Goal: Entertainment & Leisure: Browse casually

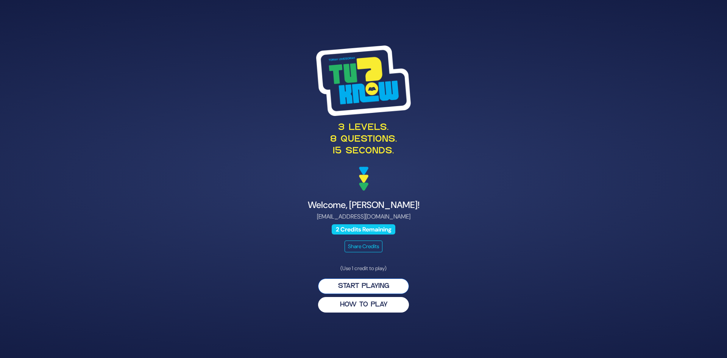
click at [376, 286] on button "Start Playing" at bounding box center [363, 286] width 91 height 16
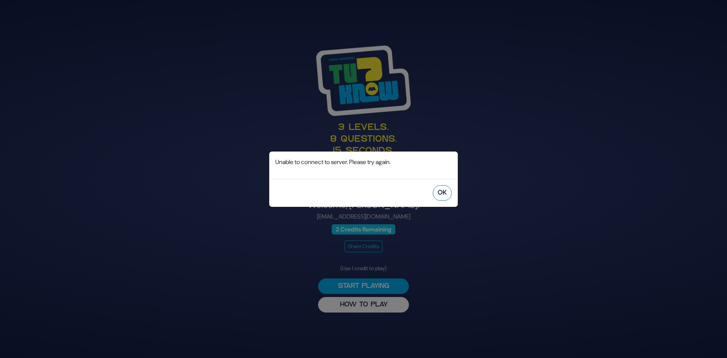
click at [441, 189] on button "OK" at bounding box center [442, 193] width 19 height 16
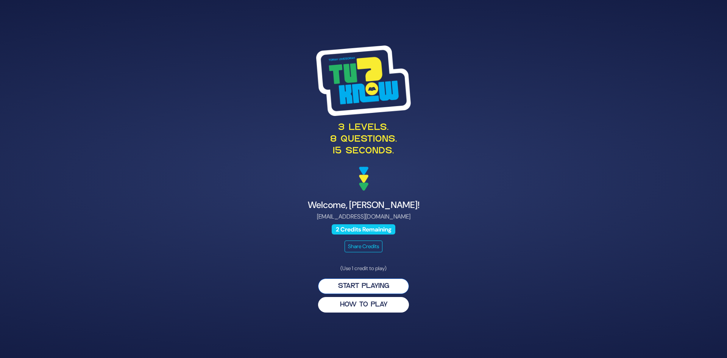
click at [369, 290] on button "Start Playing" at bounding box center [363, 286] width 91 height 16
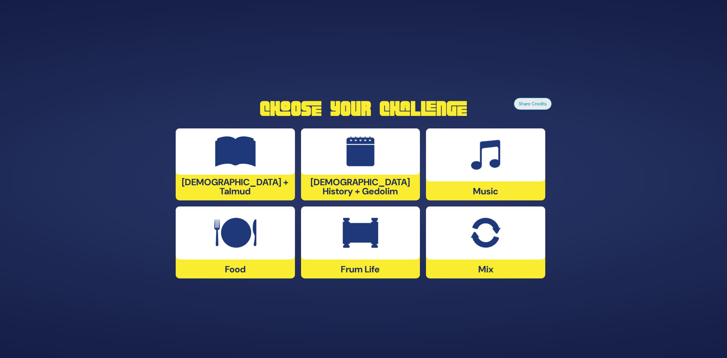
click at [368, 232] on img at bounding box center [361, 233] width 36 height 30
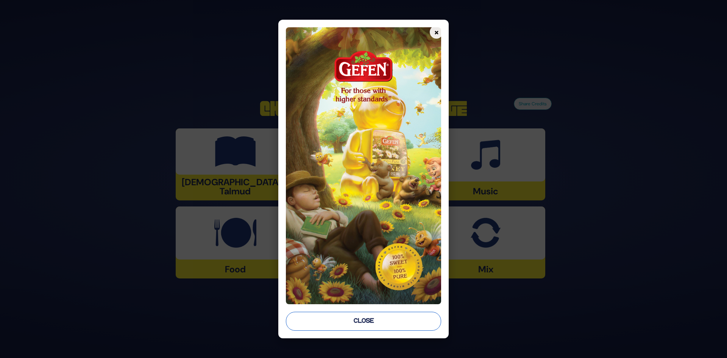
click at [376, 319] on button "Close" at bounding box center [364, 321] width 156 height 19
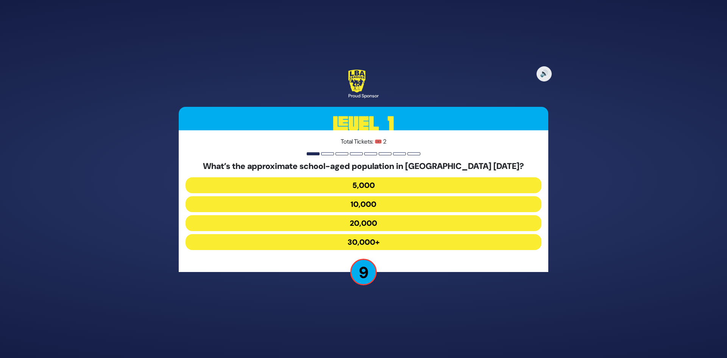
click at [360, 243] on button "30,000+" at bounding box center [364, 242] width 356 height 16
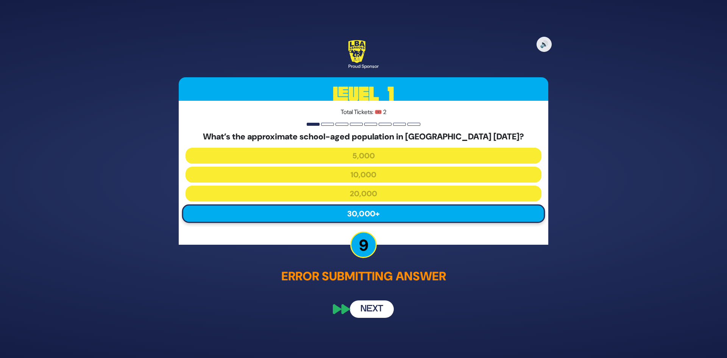
click at [375, 317] on button "Next" at bounding box center [372, 308] width 44 height 17
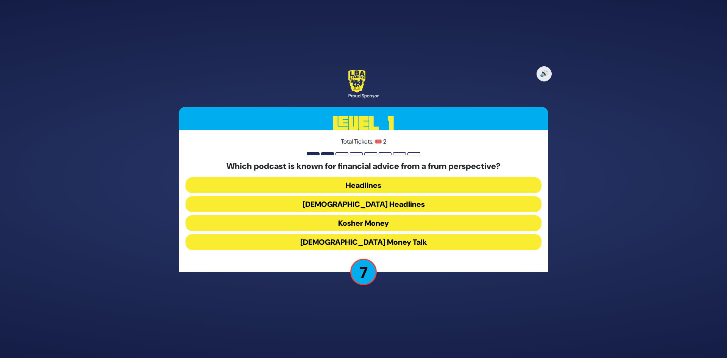
click at [367, 226] on button "Kosher Money" at bounding box center [364, 223] width 356 height 16
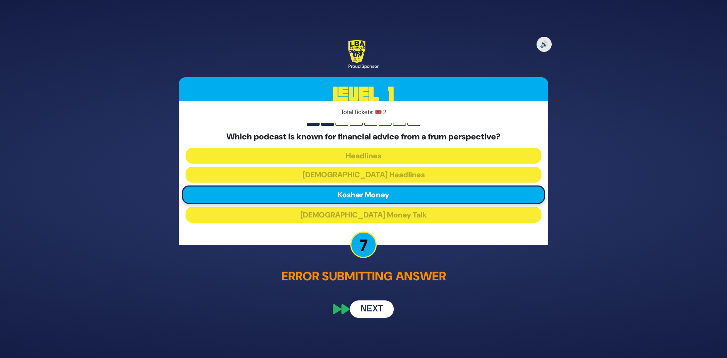
click at [372, 310] on button "Next" at bounding box center [372, 308] width 44 height 17
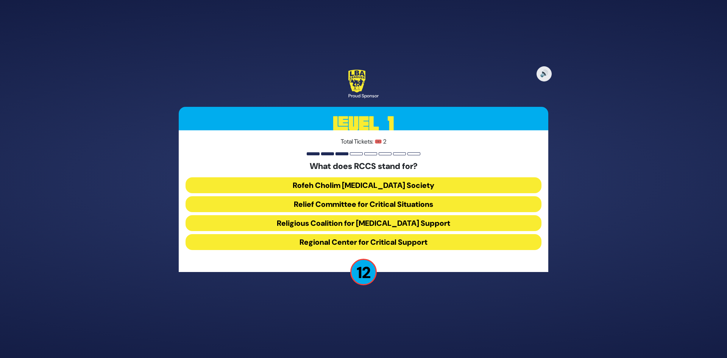
click at [384, 185] on button "Rofeh Cholim Cancer Society" at bounding box center [364, 185] width 356 height 16
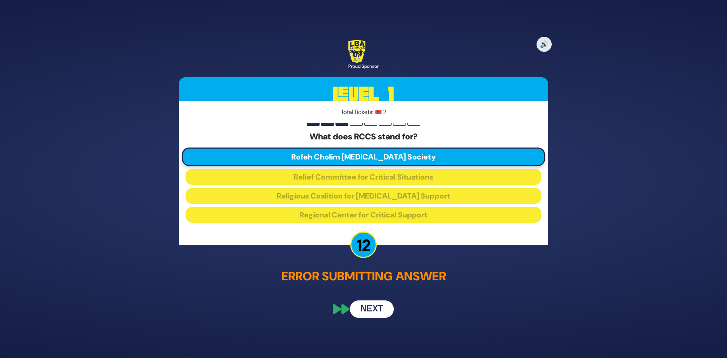
click at [377, 307] on button "Next" at bounding box center [372, 308] width 44 height 17
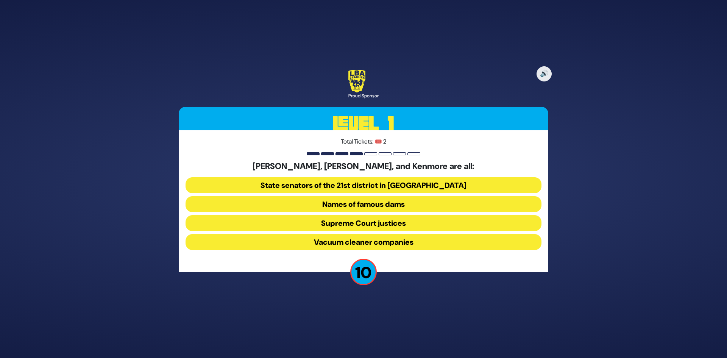
click at [372, 242] on button "Vacuum cleaner companies" at bounding box center [364, 242] width 356 height 16
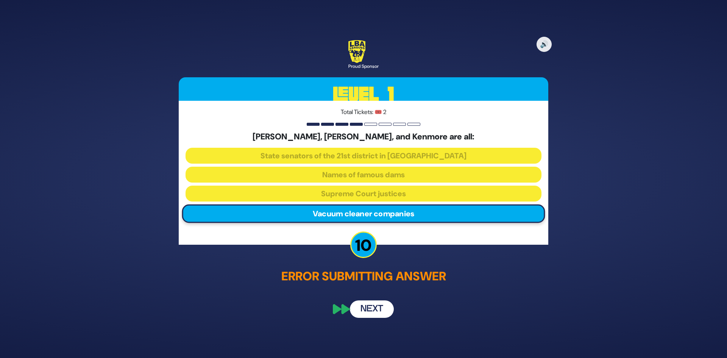
click at [372, 311] on button "Next" at bounding box center [372, 308] width 44 height 17
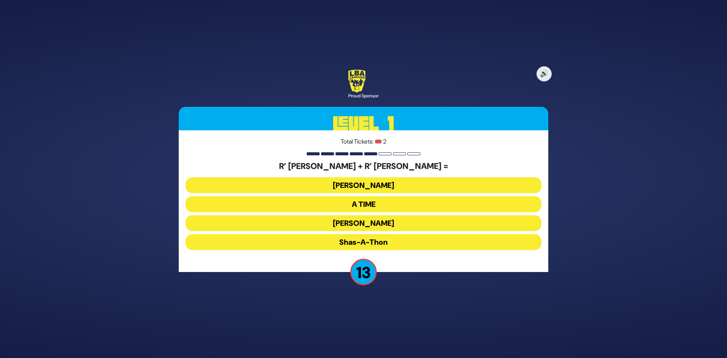
click at [372, 185] on button "Bonei Olam" at bounding box center [364, 185] width 356 height 16
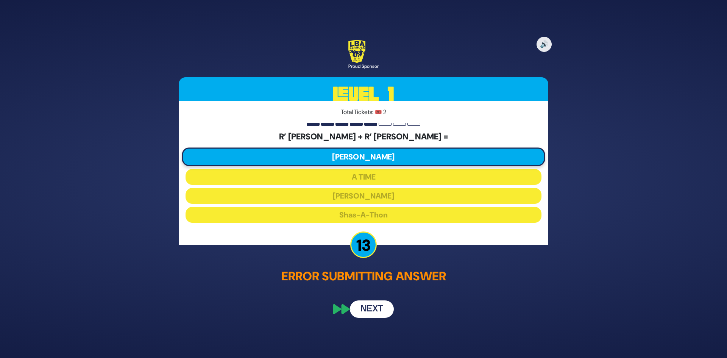
click at [364, 308] on button "Next" at bounding box center [372, 308] width 44 height 17
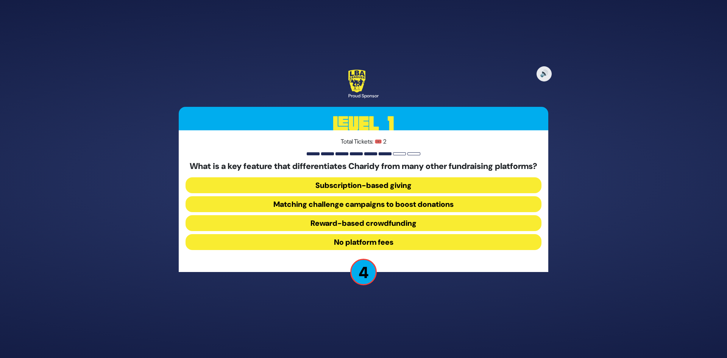
click at [358, 230] on button "Reward-based crowdfunding" at bounding box center [364, 223] width 356 height 16
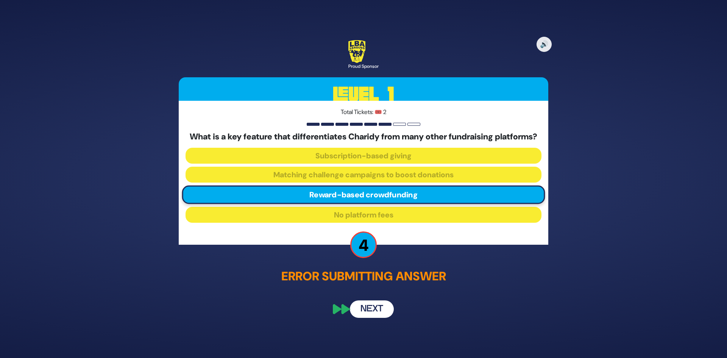
click at [383, 318] on button "Next" at bounding box center [372, 308] width 44 height 17
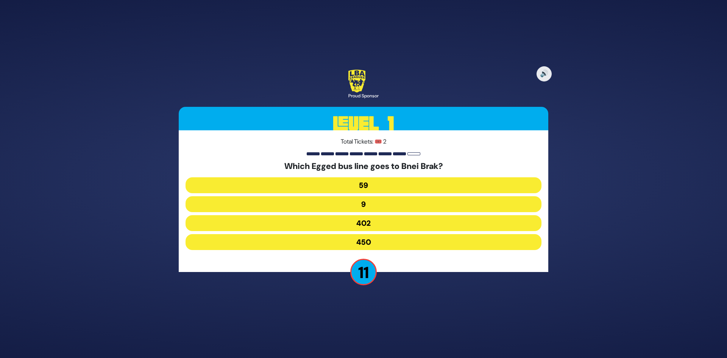
click at [366, 225] on button "402" at bounding box center [364, 223] width 356 height 16
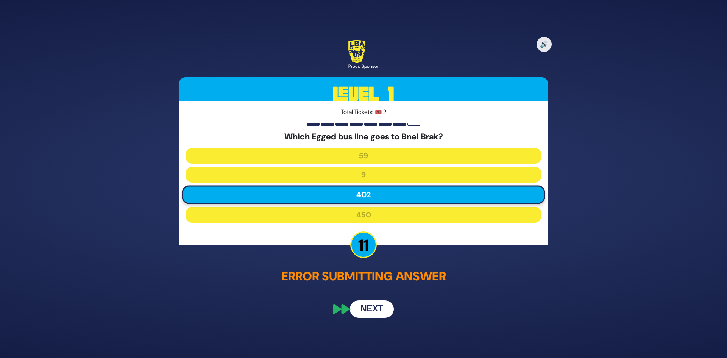
click at [372, 309] on button "Next" at bounding box center [372, 308] width 44 height 17
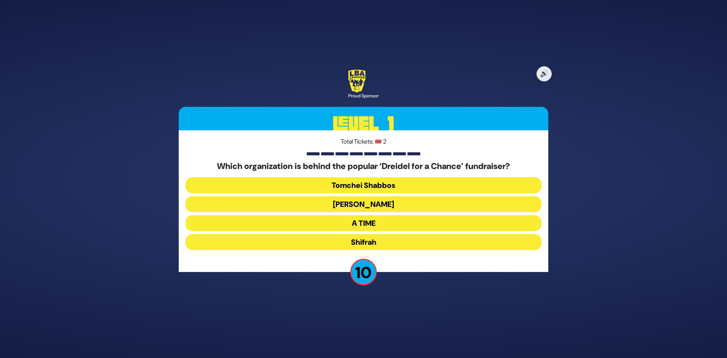
click at [360, 242] on button "Shifrah" at bounding box center [364, 242] width 356 height 16
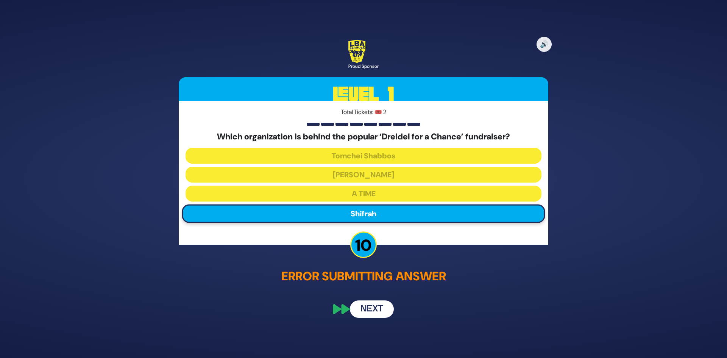
click at [371, 304] on button "Next" at bounding box center [372, 308] width 44 height 17
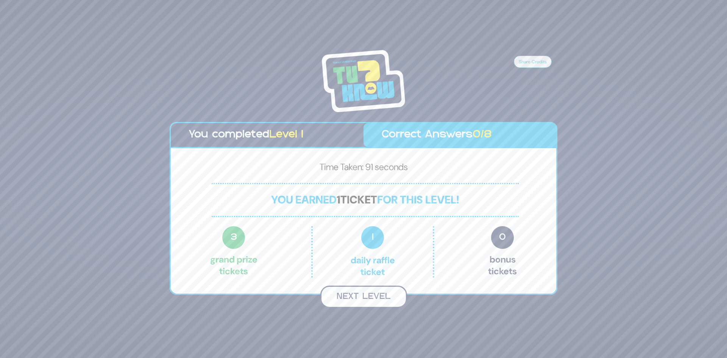
click at [372, 297] on button "Next Level" at bounding box center [364, 297] width 87 height 22
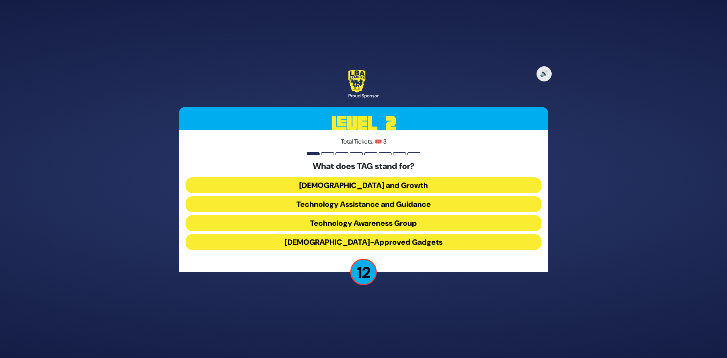
click at [357, 225] on button "Technology Awareness Group" at bounding box center [364, 223] width 356 height 16
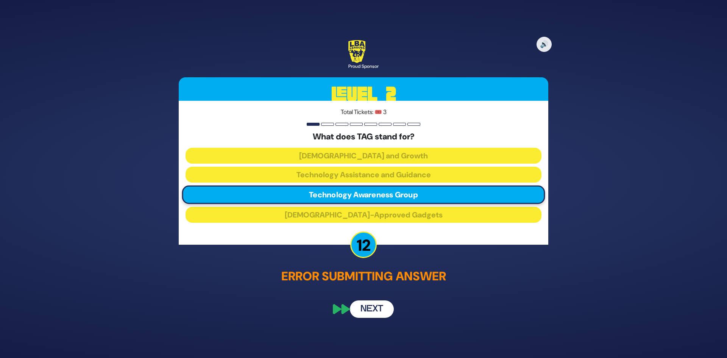
click at [376, 305] on button "Next" at bounding box center [372, 308] width 44 height 17
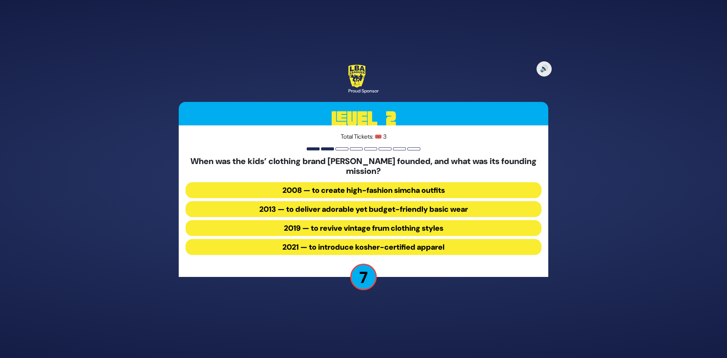
click at [326, 211] on button "2013 — to deliver adorable yet budget-friendly basic wear" at bounding box center [364, 209] width 356 height 16
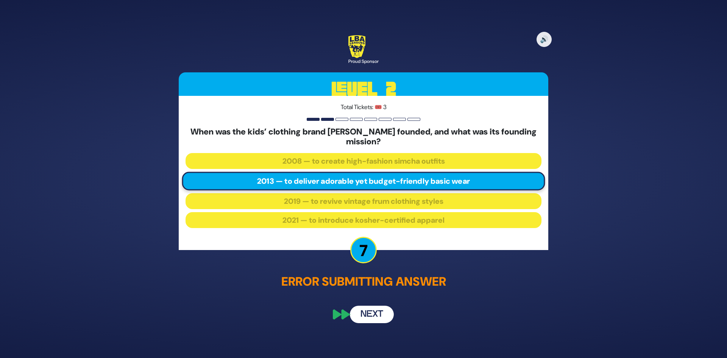
click at [365, 314] on button "Next" at bounding box center [372, 313] width 44 height 17
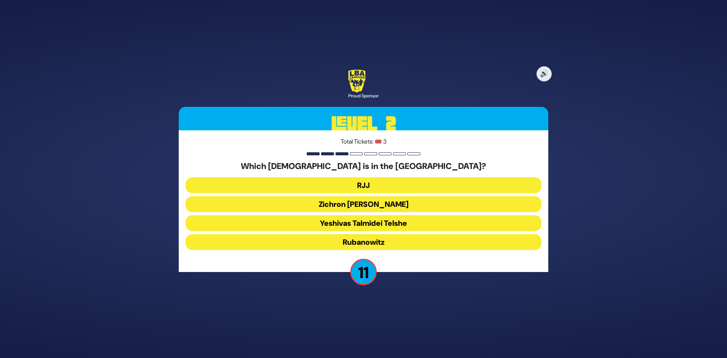
click at [380, 182] on button "RJJ" at bounding box center [364, 185] width 356 height 16
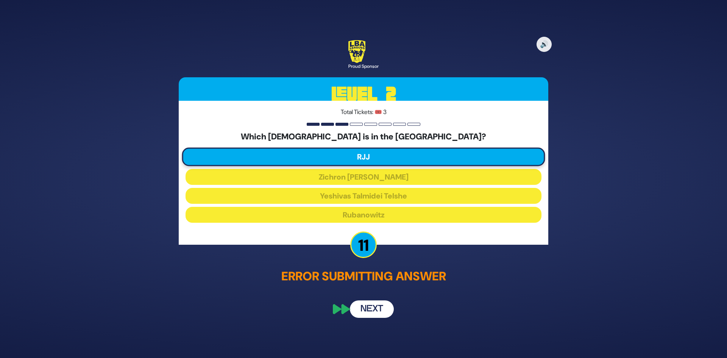
click at [362, 310] on button "Next" at bounding box center [372, 308] width 44 height 17
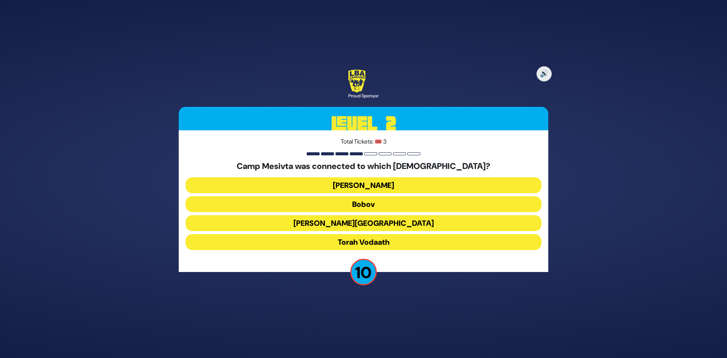
click at [369, 240] on button "Torah Vodaath" at bounding box center [364, 242] width 356 height 16
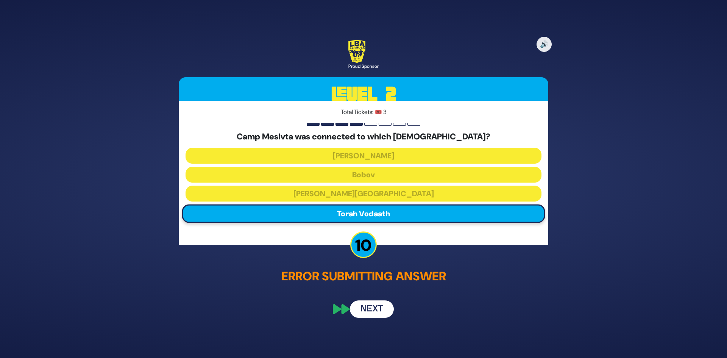
click at [374, 309] on button "Next" at bounding box center [372, 308] width 44 height 17
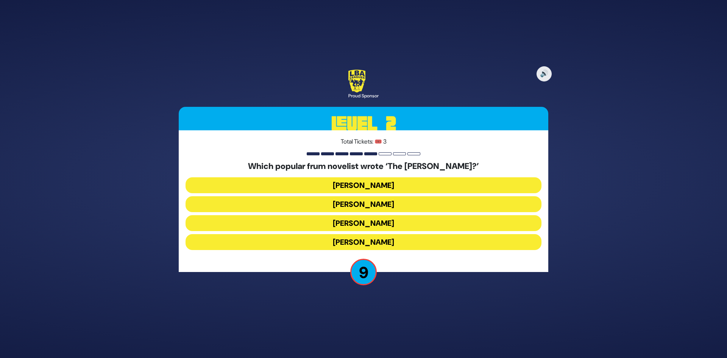
click at [378, 224] on button "Yair Weinstock" at bounding box center [364, 223] width 356 height 16
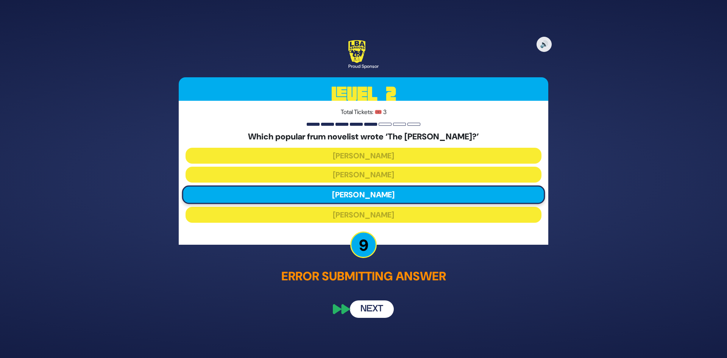
click at [371, 311] on button "Next" at bounding box center [372, 308] width 44 height 17
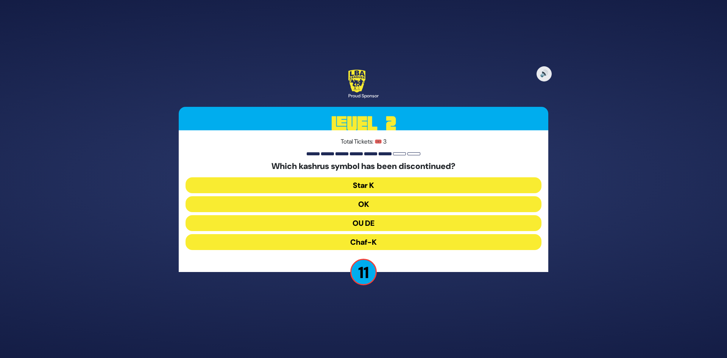
click at [371, 228] on button "OU DE" at bounding box center [364, 223] width 356 height 16
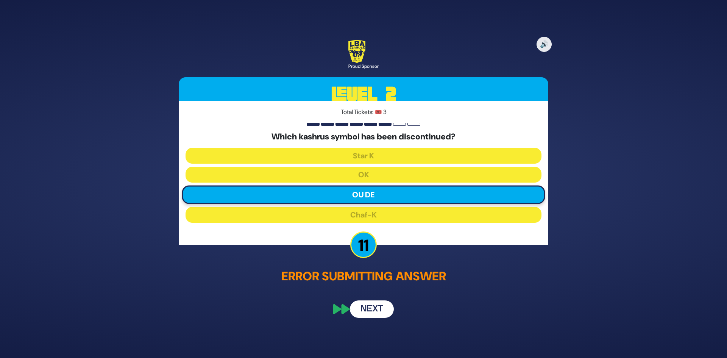
click at [378, 307] on button "Next" at bounding box center [372, 308] width 44 height 17
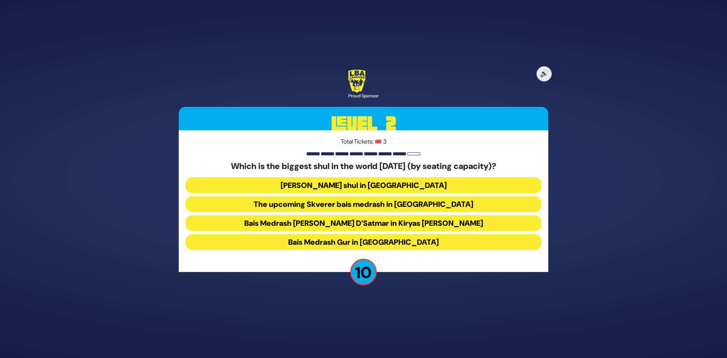
click at [364, 185] on button "Belzer shul in Yerushalayim" at bounding box center [364, 185] width 356 height 16
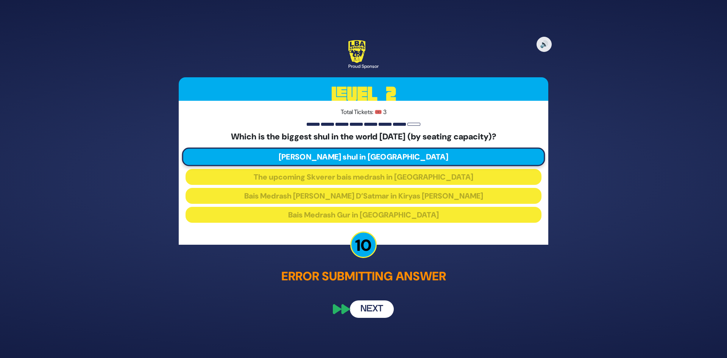
click at [364, 311] on button "Next" at bounding box center [372, 308] width 44 height 17
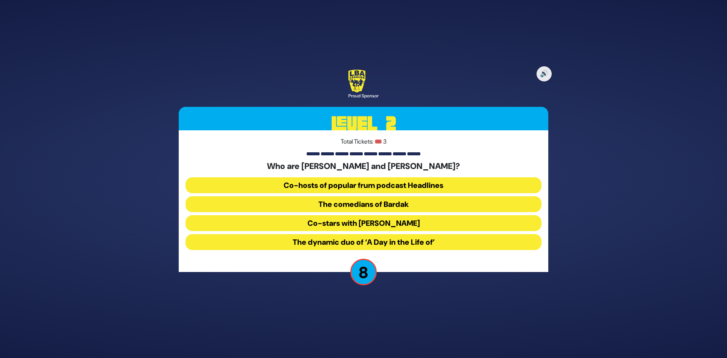
click at [375, 182] on button "Co-hosts of popular frum podcast Headlines" at bounding box center [364, 185] width 356 height 16
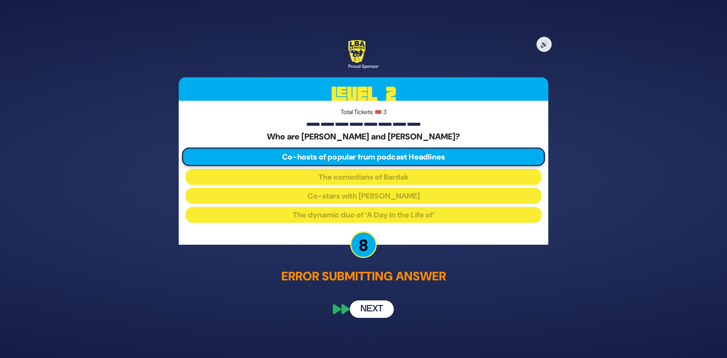
click at [378, 305] on button "Next" at bounding box center [372, 308] width 44 height 17
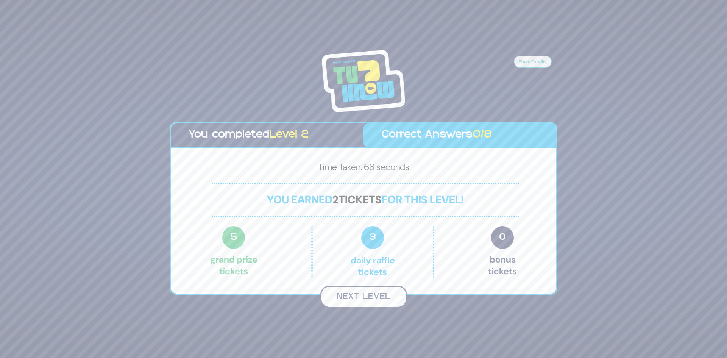
click at [371, 297] on button "Next Level" at bounding box center [364, 297] width 87 height 22
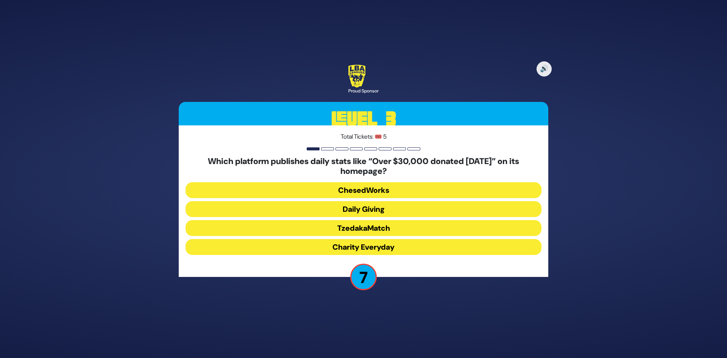
click at [363, 207] on button "Daily Giving" at bounding box center [364, 209] width 356 height 16
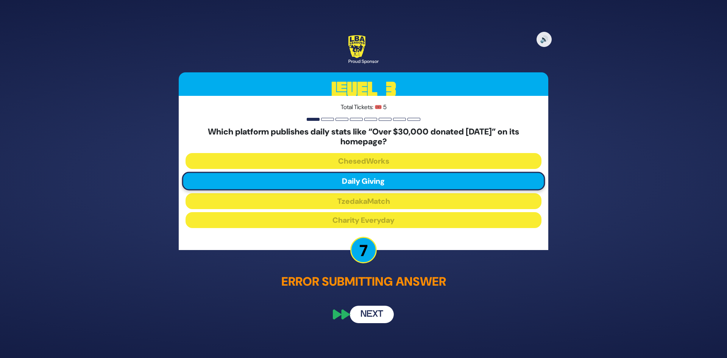
click at [370, 316] on button "Next" at bounding box center [372, 313] width 44 height 17
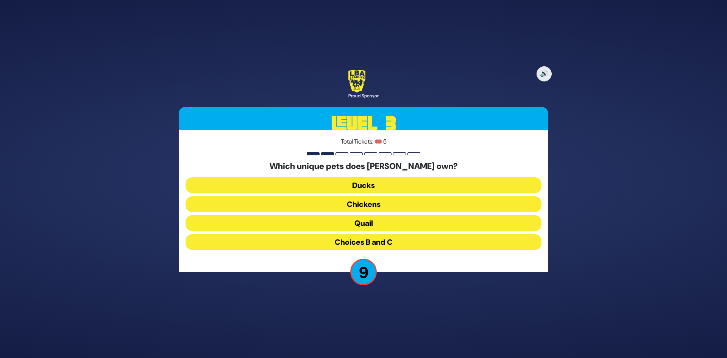
click at [364, 243] on button "Choices B and C" at bounding box center [364, 242] width 356 height 16
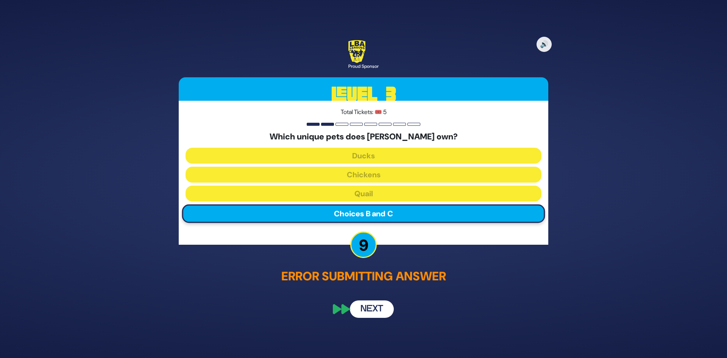
click at [377, 308] on button "Next" at bounding box center [372, 308] width 44 height 17
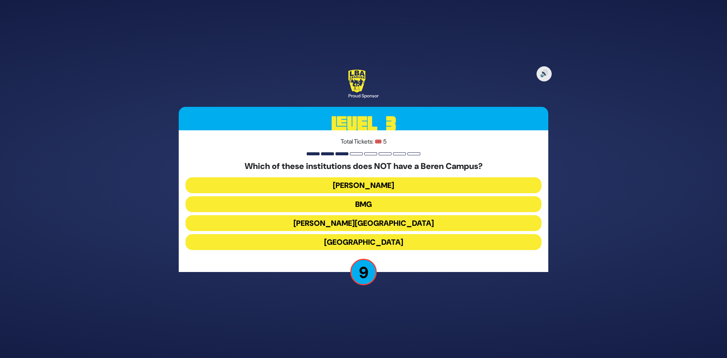
click at [372, 241] on button "Yeshiva University" at bounding box center [364, 242] width 356 height 16
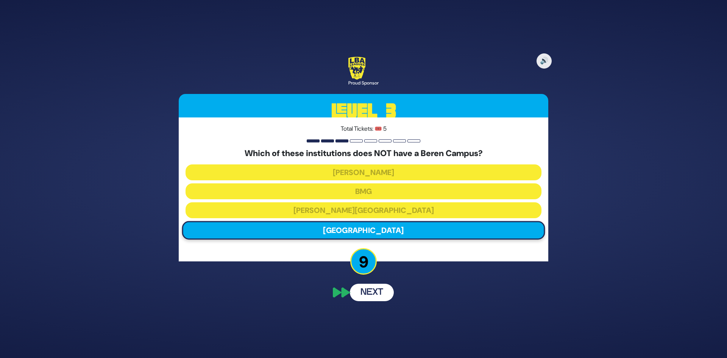
click at [365, 297] on button "Next" at bounding box center [372, 292] width 44 height 17
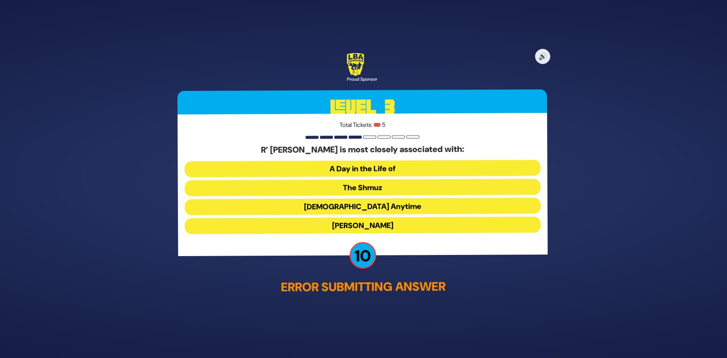
click at [368, 189] on button "The Shmuz" at bounding box center [364, 188] width 356 height 16
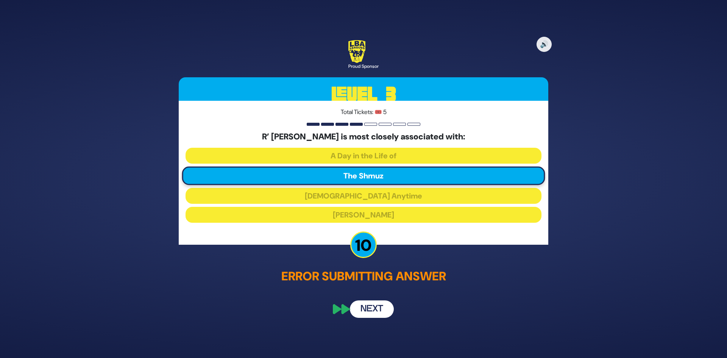
click at [372, 317] on button "Next" at bounding box center [372, 308] width 44 height 17
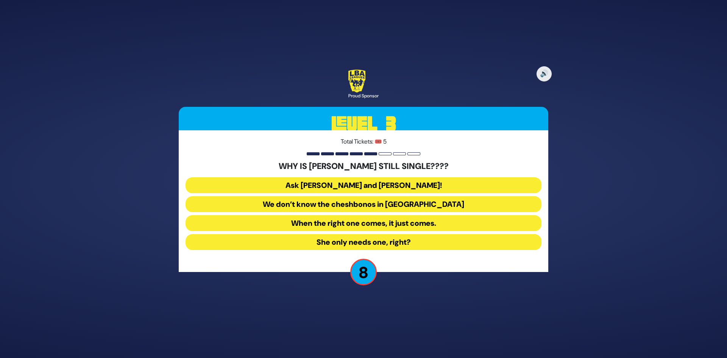
click at [447, 186] on button "Ask Bracha Stein and Chani Judowitz!" at bounding box center [364, 185] width 356 height 16
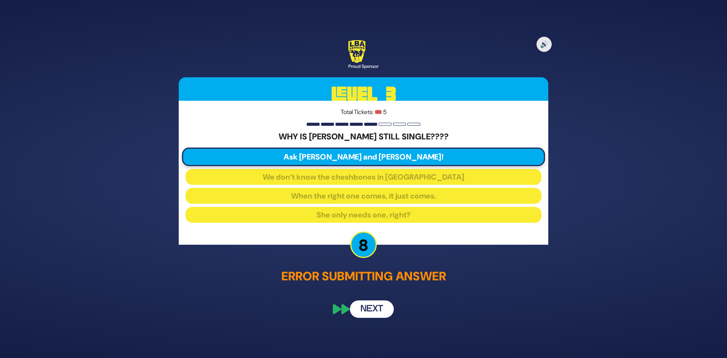
click at [371, 311] on button "Next" at bounding box center [372, 308] width 44 height 17
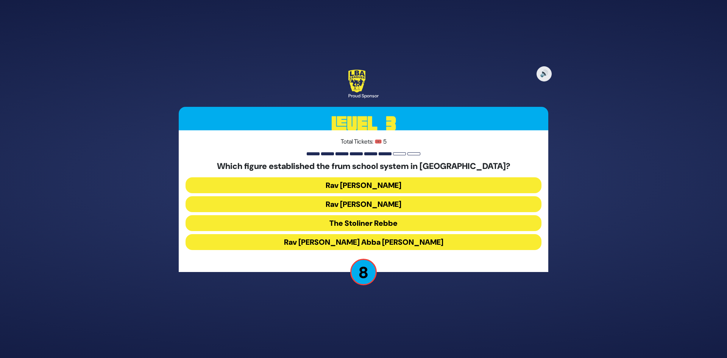
click at [374, 244] on button "Rav Avraham Abba Friedman" at bounding box center [364, 242] width 356 height 16
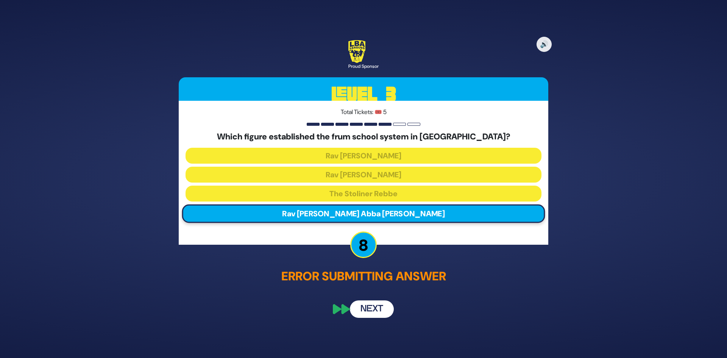
click at [379, 310] on button "Next" at bounding box center [372, 308] width 44 height 17
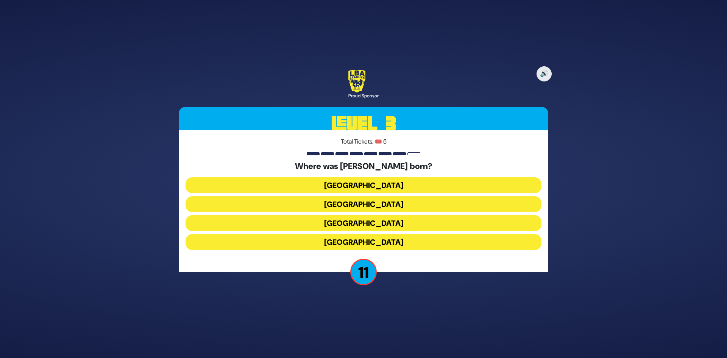
click at [377, 221] on button "Vienna" at bounding box center [364, 223] width 356 height 16
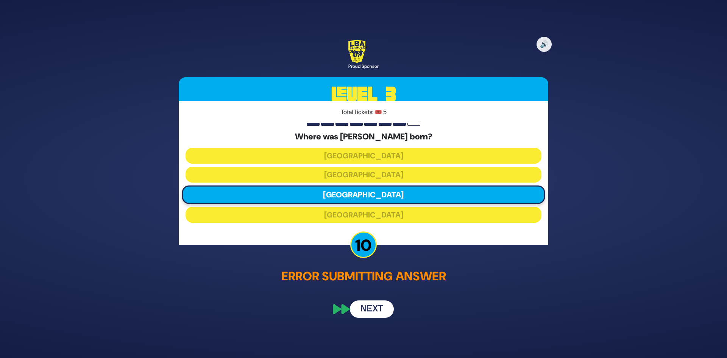
click at [372, 307] on button "Next" at bounding box center [372, 308] width 44 height 17
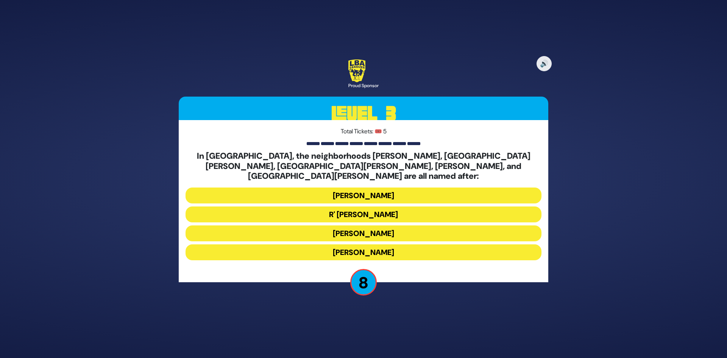
click at [343, 225] on button "Moses Montefiore" at bounding box center [364, 233] width 356 height 16
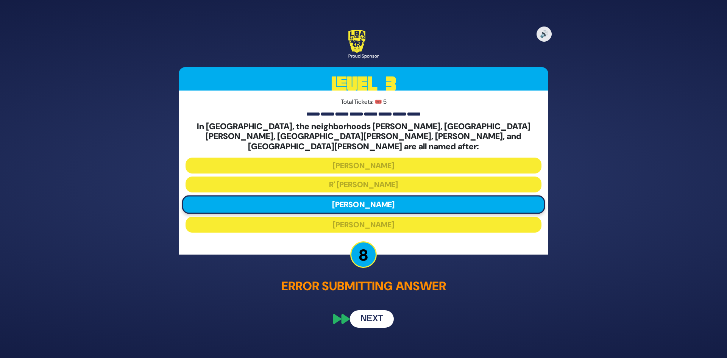
click at [372, 312] on button "Next" at bounding box center [372, 319] width 44 height 17
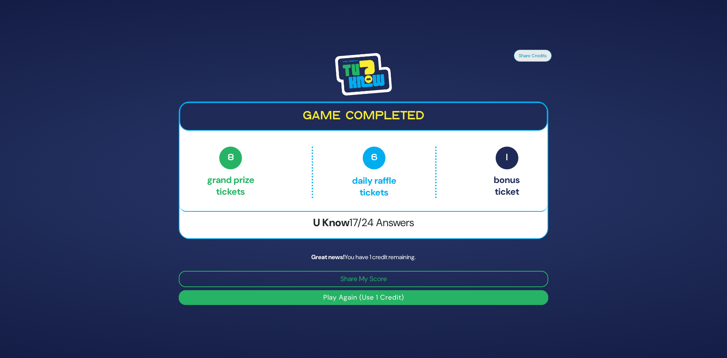
click at [388, 300] on button "Play Again (Use 1 Credit)" at bounding box center [364, 297] width 370 height 15
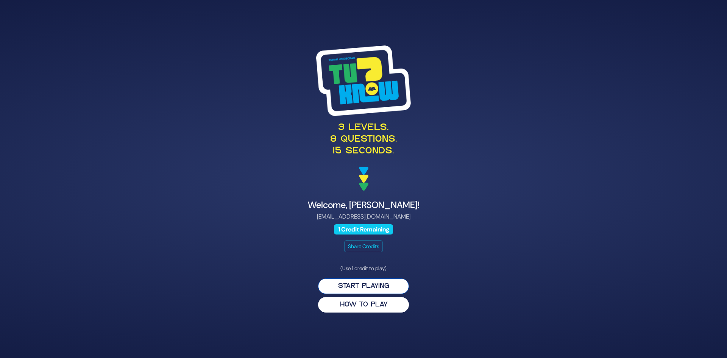
click at [358, 288] on button "Start Playing" at bounding box center [363, 286] width 91 height 16
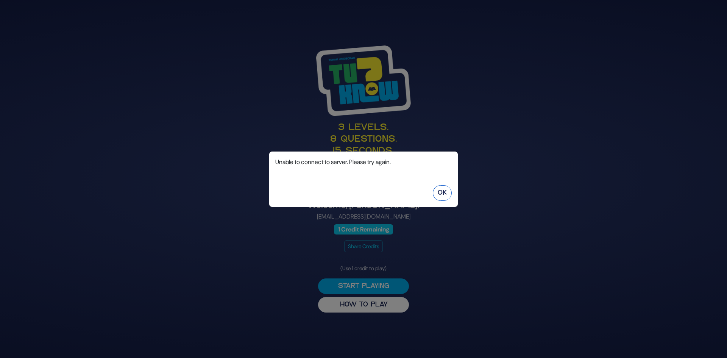
click at [447, 192] on button "OK" at bounding box center [442, 193] width 19 height 16
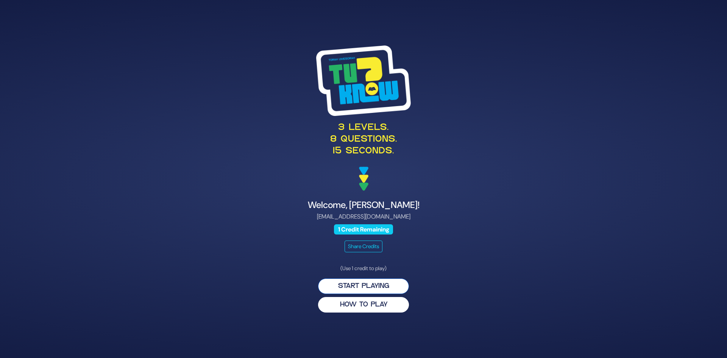
click at [379, 285] on button "Start Playing" at bounding box center [363, 286] width 91 height 16
click at [354, 283] on button "Start Playing" at bounding box center [363, 286] width 91 height 16
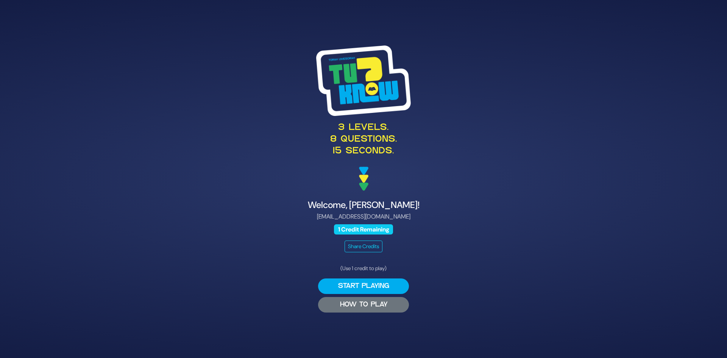
click at [357, 303] on button "HOW TO PLAY" at bounding box center [363, 305] width 91 height 16
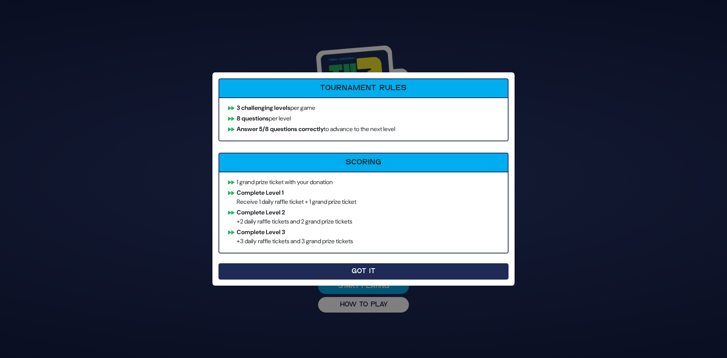
click at [352, 268] on button "Got It" at bounding box center [364, 271] width 290 height 16
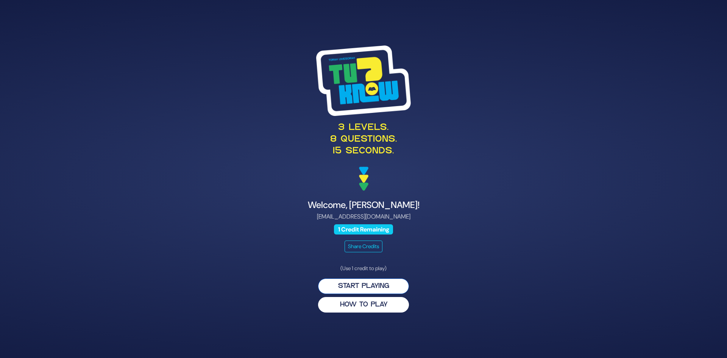
click at [351, 282] on button "Start Playing" at bounding box center [363, 286] width 91 height 16
click at [372, 282] on button "Start Playing" at bounding box center [363, 286] width 91 height 16
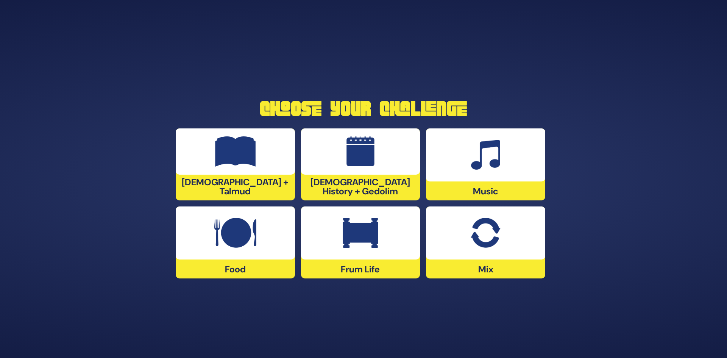
click at [513, 228] on div at bounding box center [485, 232] width 119 height 53
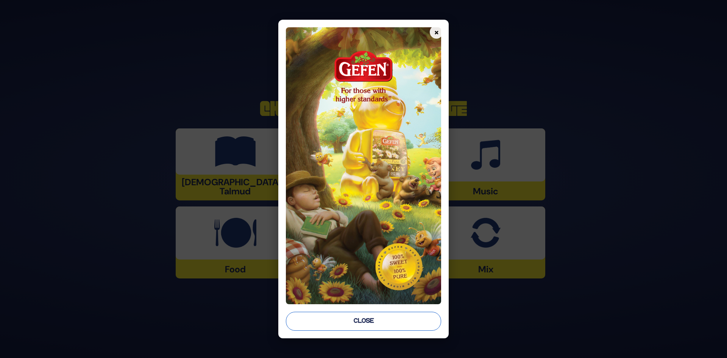
click at [357, 322] on button "Close" at bounding box center [364, 321] width 156 height 19
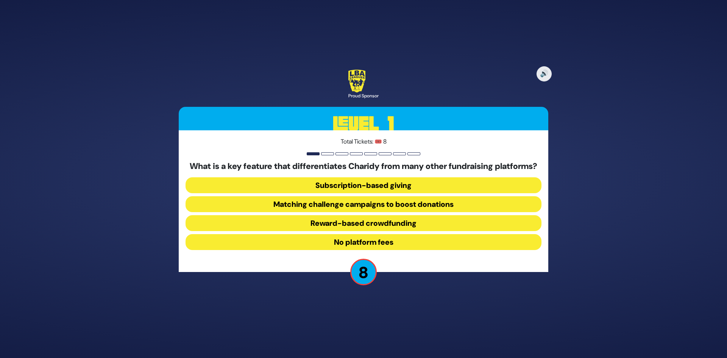
click at [352, 247] on button "No platform fees" at bounding box center [364, 242] width 356 height 16
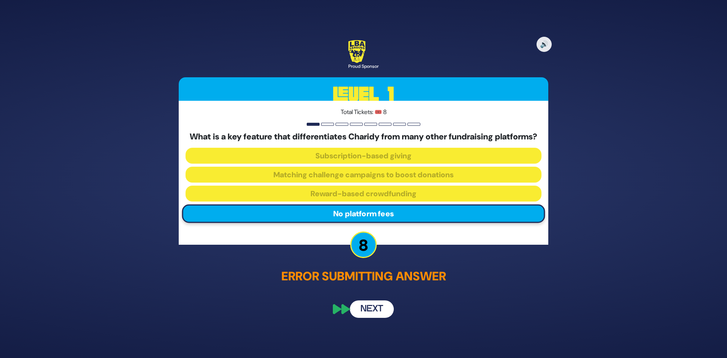
click at [366, 316] on button "Next" at bounding box center [372, 308] width 44 height 17
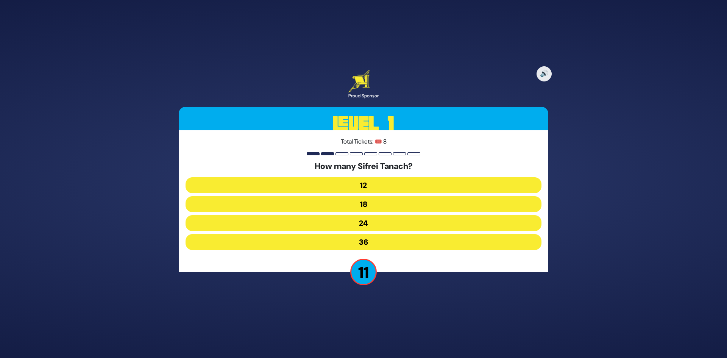
click at [364, 227] on button "24" at bounding box center [364, 223] width 356 height 16
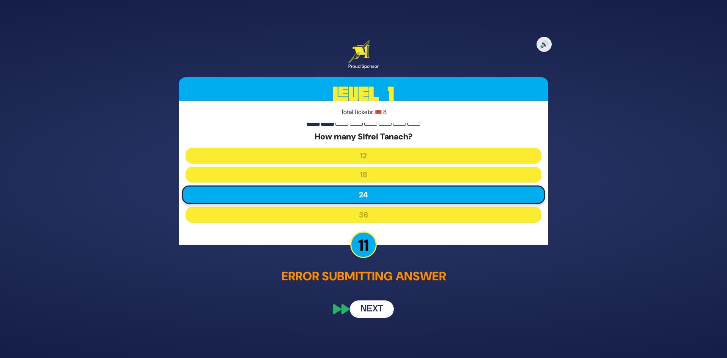
click at [364, 305] on button "Next" at bounding box center [372, 308] width 44 height 17
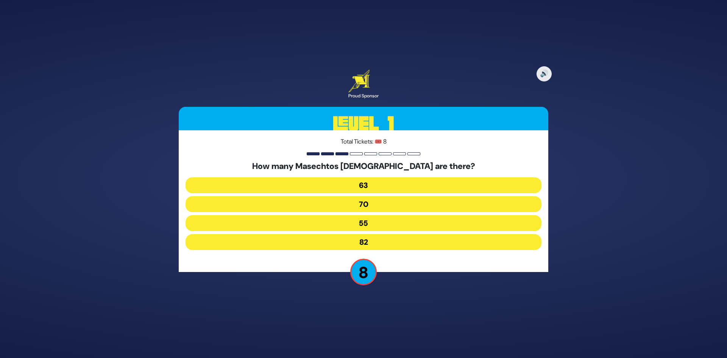
click at [415, 186] on button "63" at bounding box center [364, 185] width 356 height 16
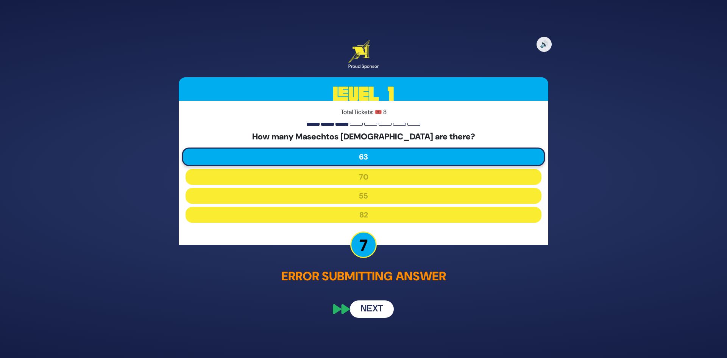
click at [384, 319] on div "🔊 Proud Sponsor Level 1 Total Tickets: 🎟️ 8 How many Masechtos Mishnayos are th…" at bounding box center [364, 179] width 388 height 296
click at [379, 311] on button "Next" at bounding box center [372, 308] width 44 height 17
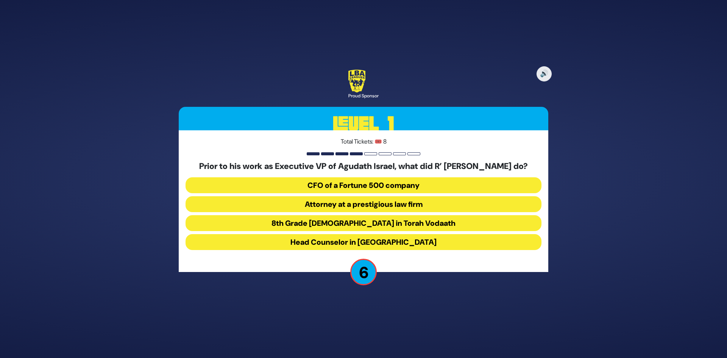
click at [375, 222] on button "8th Grade rebbe in Torah Vodaath" at bounding box center [364, 223] width 356 height 16
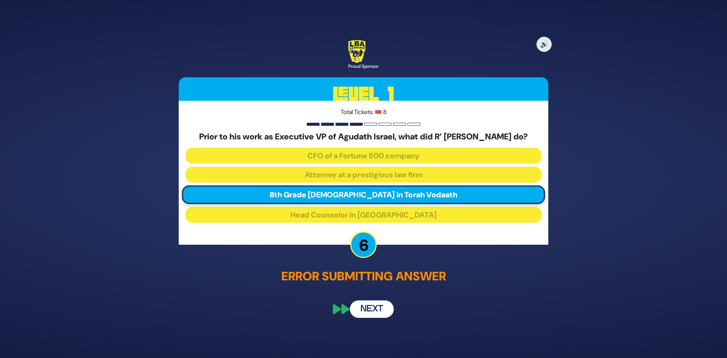
click at [375, 316] on button "Next" at bounding box center [372, 308] width 44 height 17
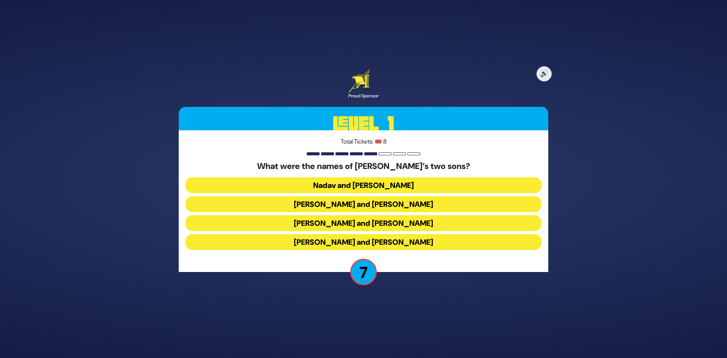
click at [350, 242] on button "Gershom and Eliezer" at bounding box center [364, 242] width 356 height 16
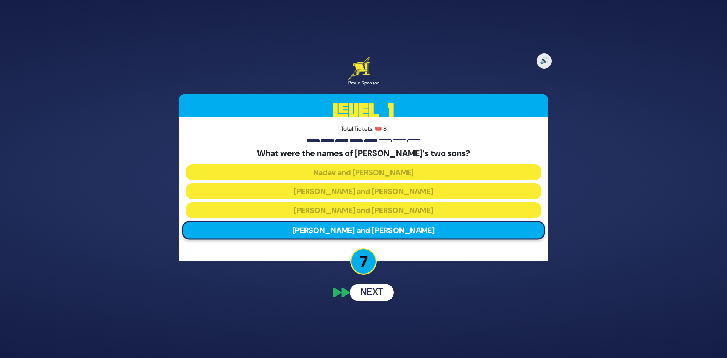
click at [381, 291] on button "Next" at bounding box center [372, 292] width 44 height 17
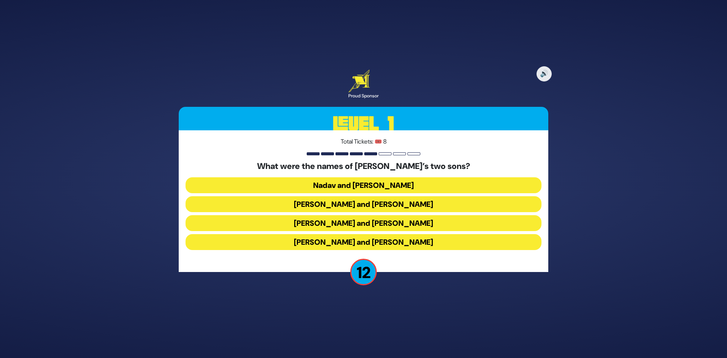
click at [390, 242] on button "Gershom and Eliezer" at bounding box center [364, 242] width 356 height 16
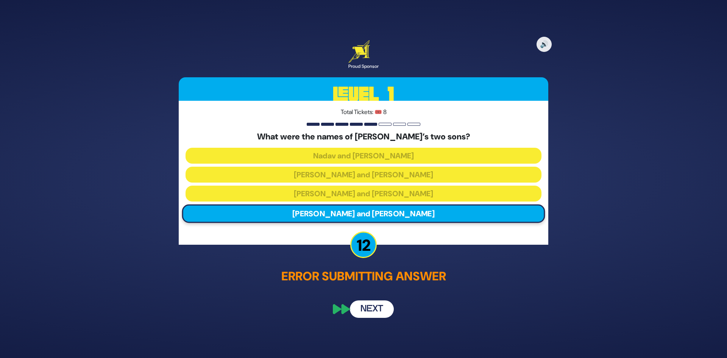
click at [374, 307] on button "Next" at bounding box center [372, 308] width 44 height 17
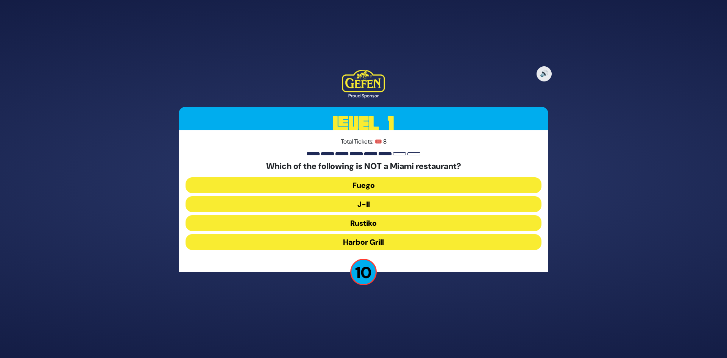
click at [369, 206] on button "J-II" at bounding box center [364, 204] width 356 height 16
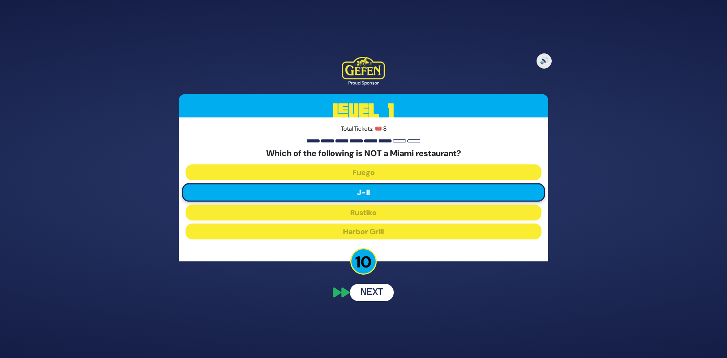
click at [372, 296] on button "Next" at bounding box center [372, 292] width 44 height 17
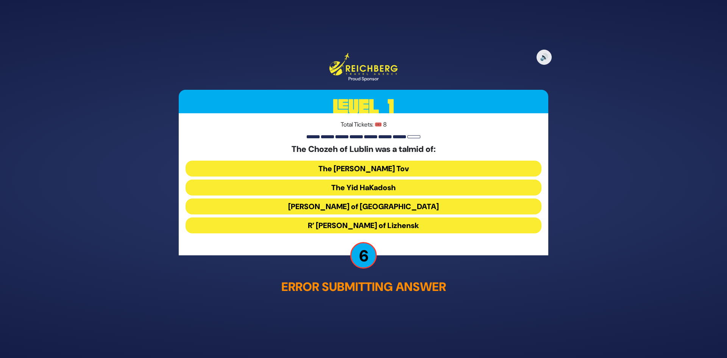
click at [417, 163] on button "The Baal Shem Tov" at bounding box center [364, 169] width 356 height 16
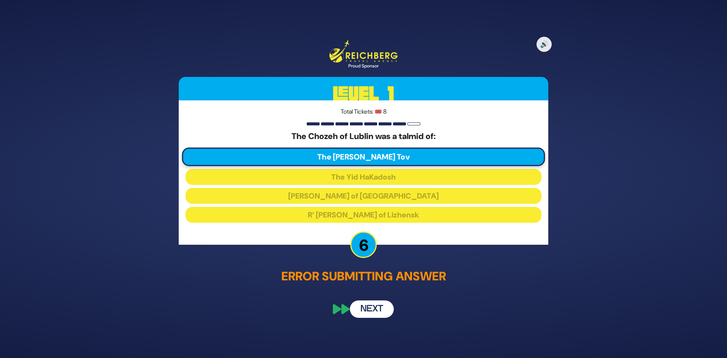
click at [371, 304] on button "Next" at bounding box center [372, 308] width 44 height 17
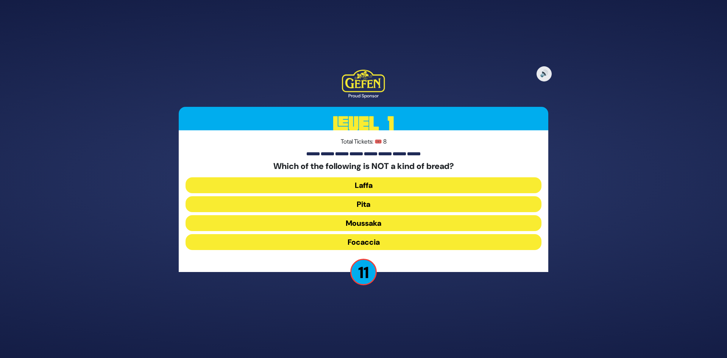
click at [357, 226] on button "Moussaka" at bounding box center [364, 223] width 356 height 16
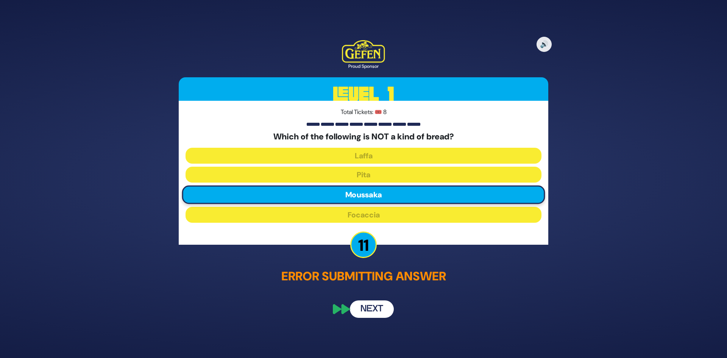
click at [382, 289] on div "🔊 Proud Sponsor Level 1 Total Tickets: 🎟️ 8 Which of the following is NOT a kin…" at bounding box center [364, 179] width 388 height 296
click at [372, 306] on button "Next" at bounding box center [372, 308] width 44 height 17
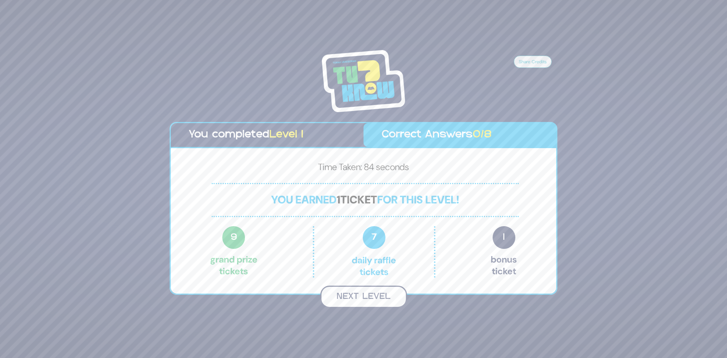
click at [372, 297] on button "Next Level" at bounding box center [364, 297] width 87 height 22
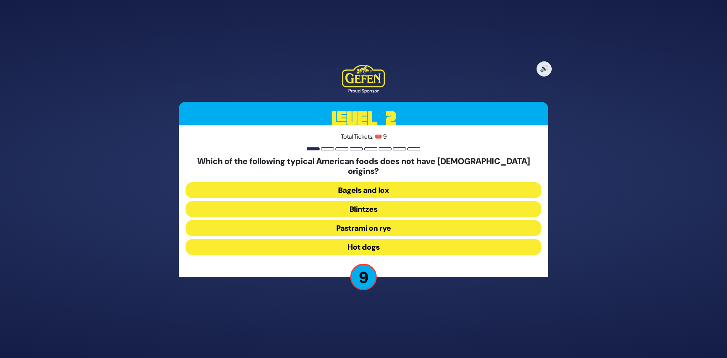
click at [372, 239] on button "Hot dogs" at bounding box center [364, 247] width 356 height 16
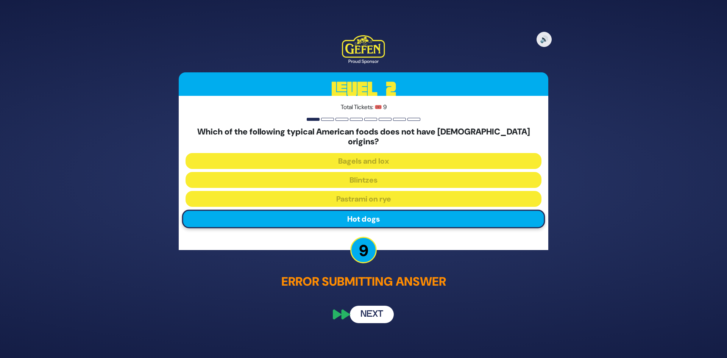
click at [370, 308] on button "Next" at bounding box center [372, 313] width 44 height 17
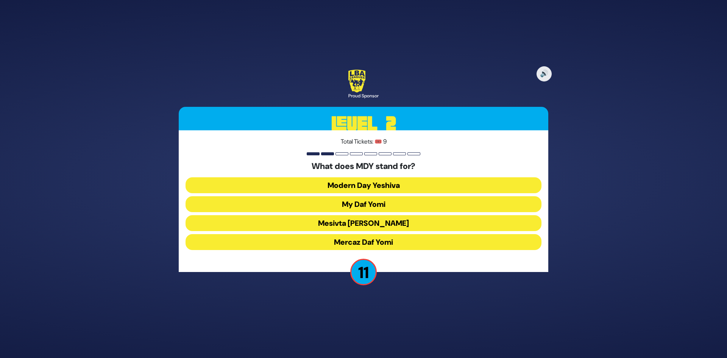
click at [360, 245] on button "Mercaz Daf Yomi" at bounding box center [364, 242] width 356 height 16
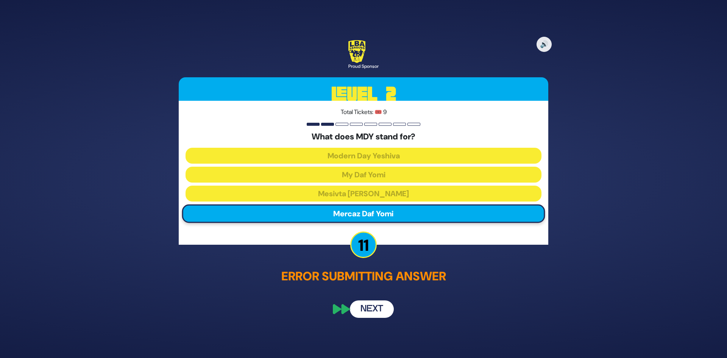
click at [382, 303] on button "Next" at bounding box center [372, 308] width 44 height 17
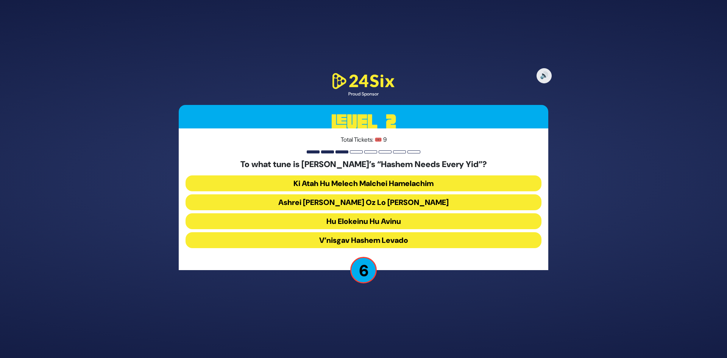
click at [386, 202] on button "Ashrei Adam Oz Lo Bach" at bounding box center [364, 202] width 356 height 16
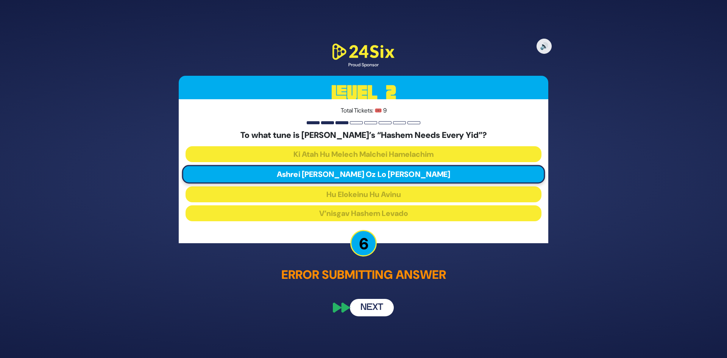
click at [370, 308] on button "Next" at bounding box center [372, 307] width 44 height 17
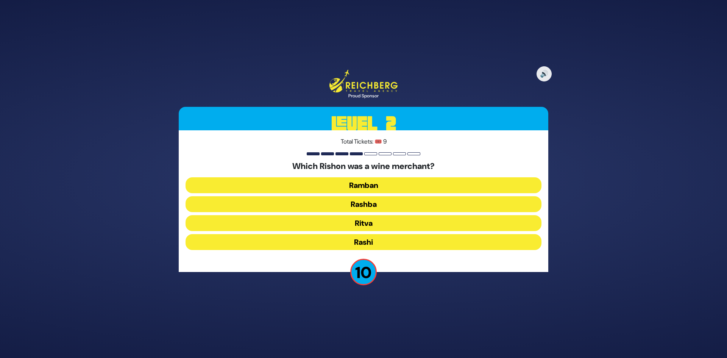
click at [369, 241] on button "Rashi" at bounding box center [364, 242] width 356 height 16
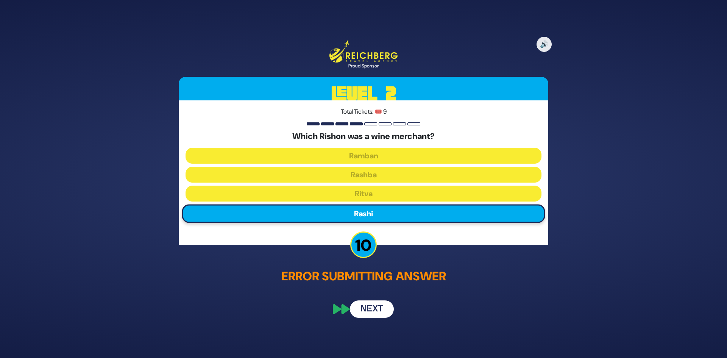
click at [377, 304] on button "Next" at bounding box center [372, 308] width 44 height 17
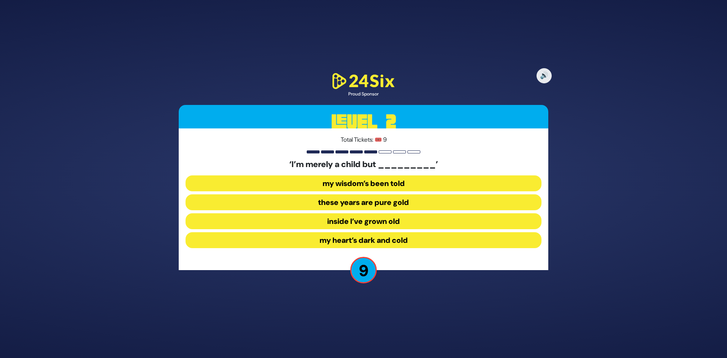
click at [397, 222] on button "inside I’ve grown old" at bounding box center [364, 221] width 356 height 16
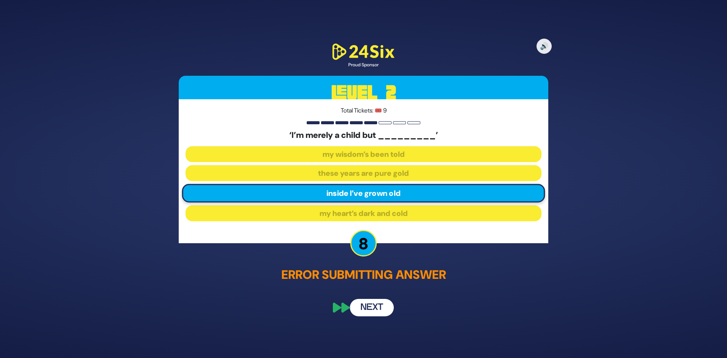
click at [375, 307] on button "Next" at bounding box center [372, 307] width 44 height 17
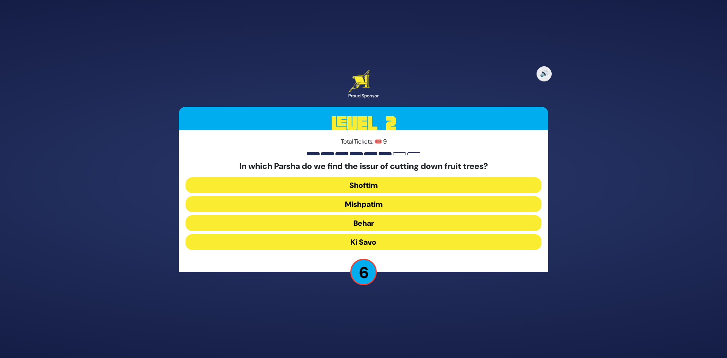
click at [377, 204] on button "Mishpatim" at bounding box center [364, 204] width 356 height 16
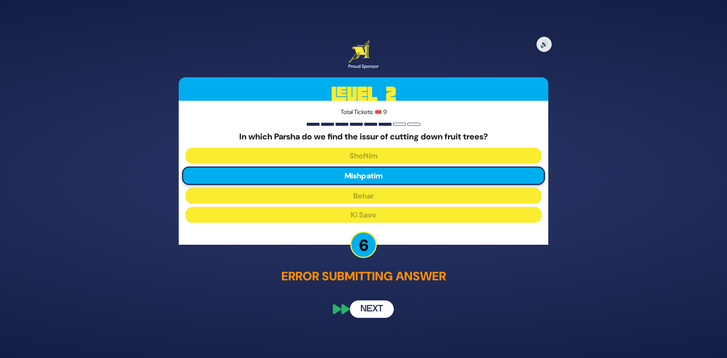
click at [379, 311] on button "Next" at bounding box center [372, 308] width 44 height 17
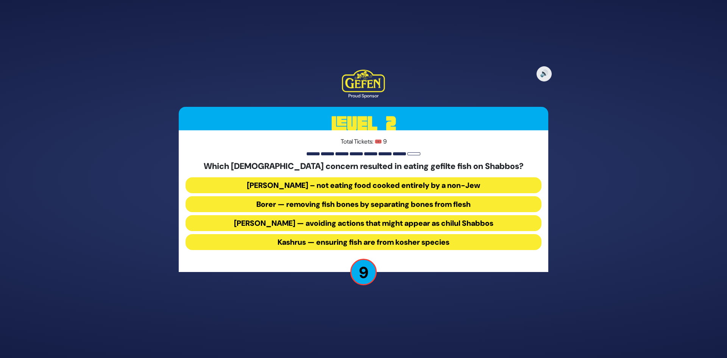
click at [274, 203] on button "Borer — removing fish bones by separating bones from flesh" at bounding box center [364, 204] width 356 height 16
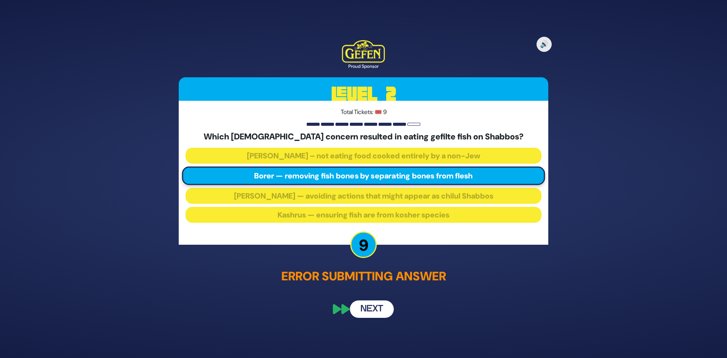
click at [381, 309] on button "Next" at bounding box center [372, 308] width 44 height 17
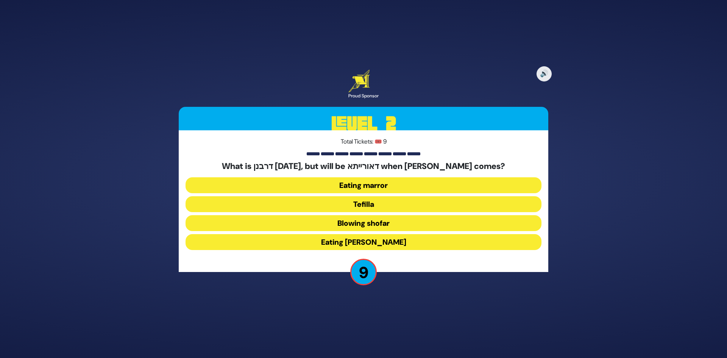
click at [376, 241] on button "Eating matza" at bounding box center [364, 242] width 356 height 16
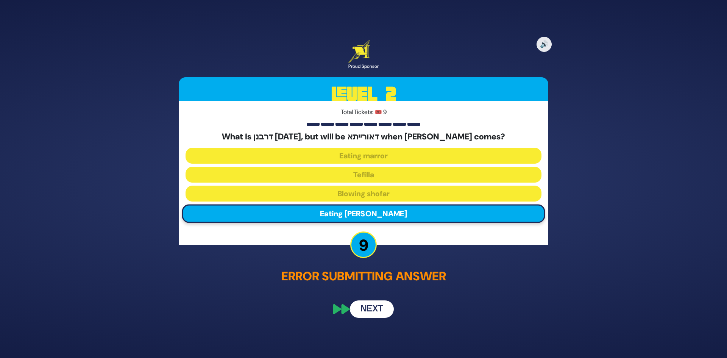
click at [370, 306] on button "Next" at bounding box center [372, 308] width 44 height 17
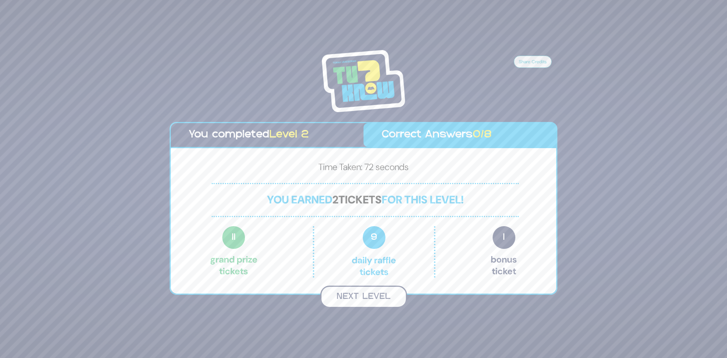
click at [372, 299] on button "Next Level" at bounding box center [364, 297] width 87 height 22
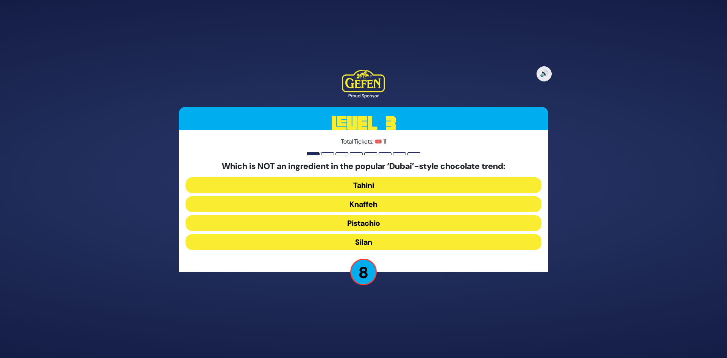
click at [370, 202] on button "Knaffeh" at bounding box center [364, 204] width 356 height 16
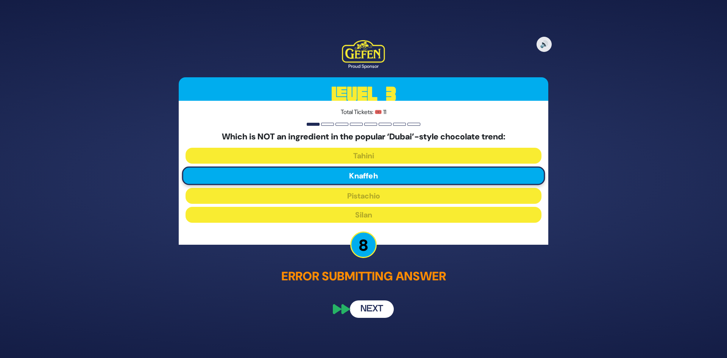
click at [364, 312] on button "Next" at bounding box center [372, 308] width 44 height 17
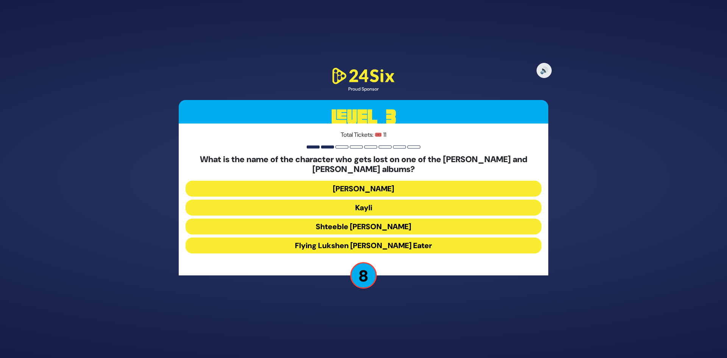
click at [378, 183] on button "Moishe Shmiel" at bounding box center [364, 189] width 356 height 16
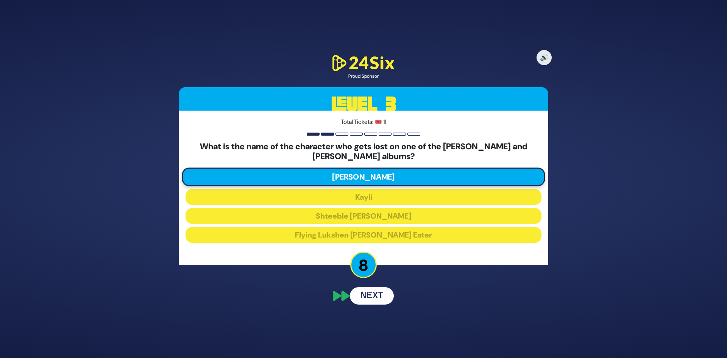
click at [374, 296] on button "Next" at bounding box center [372, 295] width 44 height 17
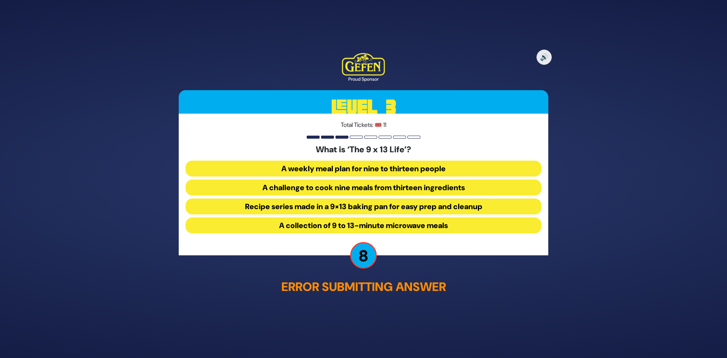
click at [323, 204] on button "Recipe series made in a 9×13 baking pan for easy prep and cleanup" at bounding box center [364, 207] width 356 height 16
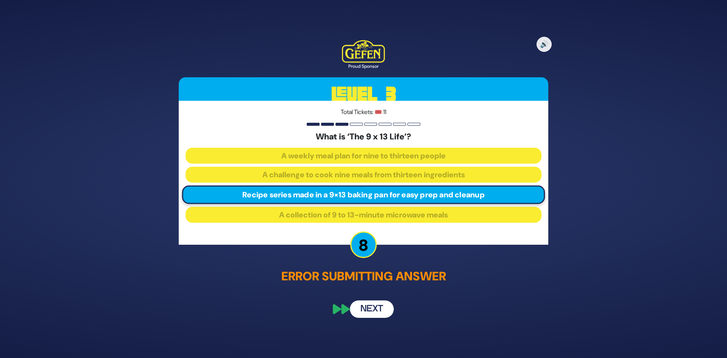
click at [368, 307] on button "Next" at bounding box center [372, 308] width 44 height 17
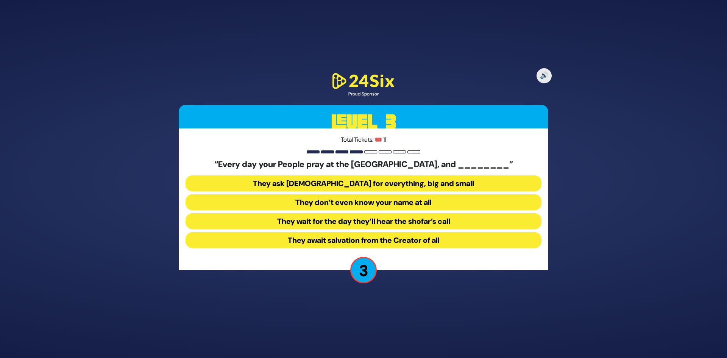
click at [313, 224] on button "They wait for the day they’ll hear the shofar’s call" at bounding box center [364, 221] width 356 height 16
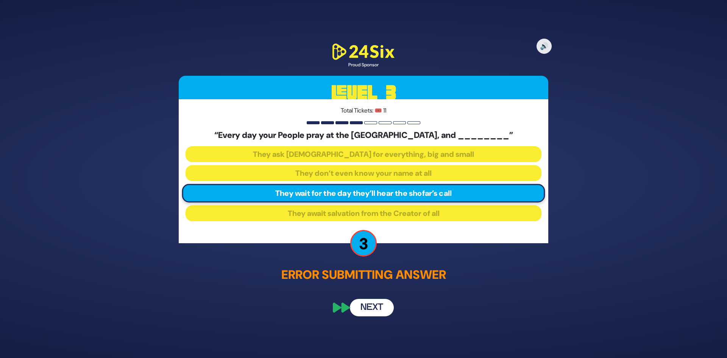
click at [361, 303] on button "Next" at bounding box center [372, 307] width 44 height 17
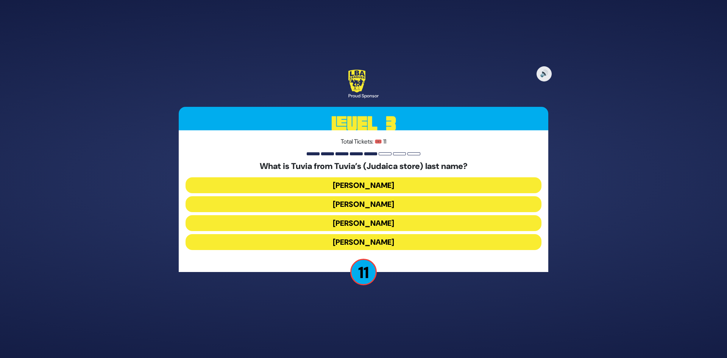
click at [363, 228] on button "Rotberg" at bounding box center [364, 223] width 356 height 16
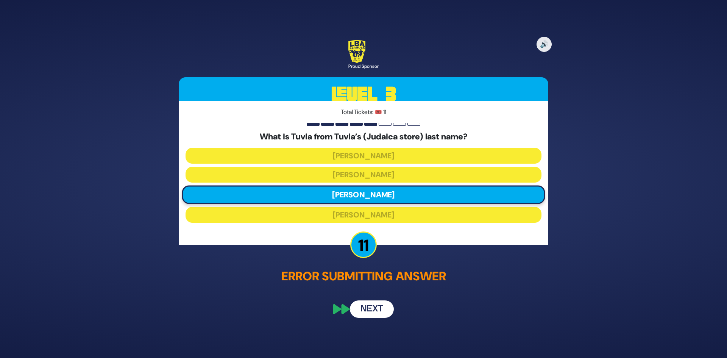
click at [369, 306] on button "Next" at bounding box center [372, 308] width 44 height 17
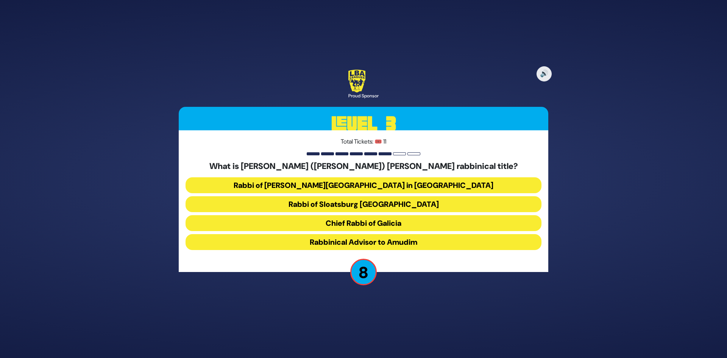
click at [341, 241] on button "Rabbinical Advisor to Amudim" at bounding box center [364, 242] width 356 height 16
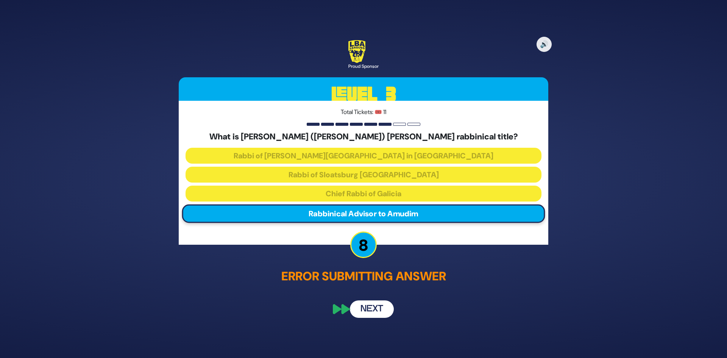
click at [376, 306] on button "Next" at bounding box center [372, 308] width 44 height 17
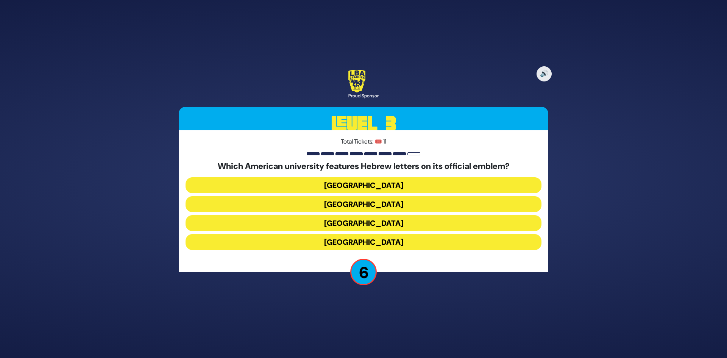
click at [368, 188] on button "Harvard University" at bounding box center [364, 185] width 356 height 16
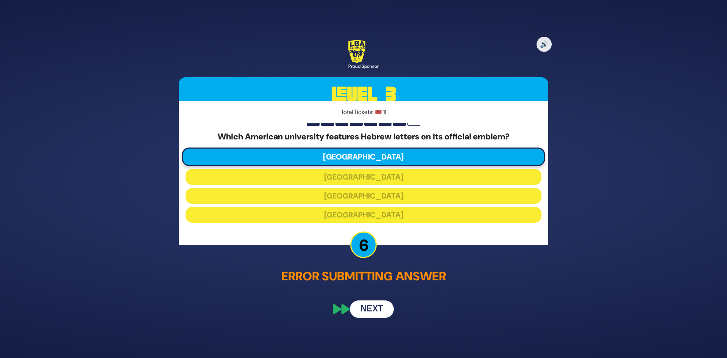
click at [377, 309] on button "Next" at bounding box center [372, 308] width 44 height 17
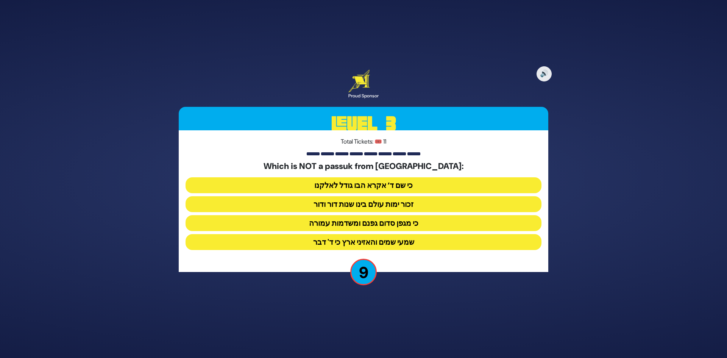
click at [400, 226] on button "כי מגפן סדום גפנם ומשדמות עמורה" at bounding box center [364, 223] width 356 height 16
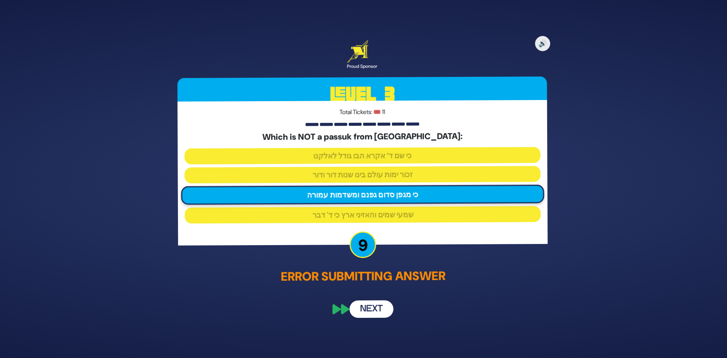
click at [369, 292] on div "🔊 Proud Sponsor Level 3 Total Tickets: 🎟️ 11 Which is NOT a passuk from Haazinu…" at bounding box center [364, 179] width 388 height 296
click at [369, 308] on button "Next" at bounding box center [372, 308] width 44 height 17
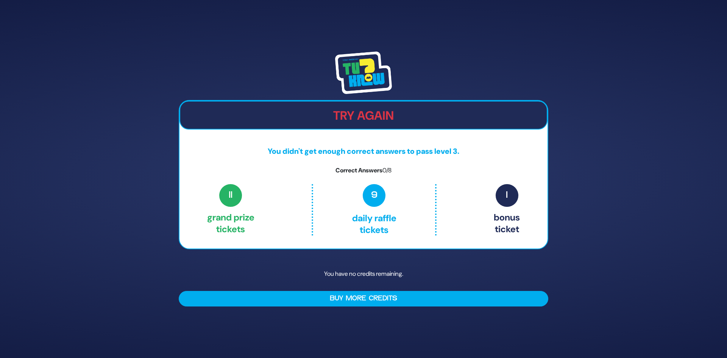
click at [396, 109] on h2 "Try Again" at bounding box center [363, 115] width 367 height 14
